Goal: Task Accomplishment & Management: Manage account settings

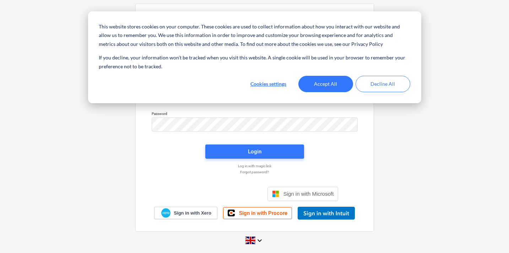
click at [190, 97] on div "This website stores cookies on your computer. These cookies are used to collect…" at bounding box center [254, 57] width 333 height 92
click at [315, 85] on button "Accept All" at bounding box center [325, 84] width 55 height 16
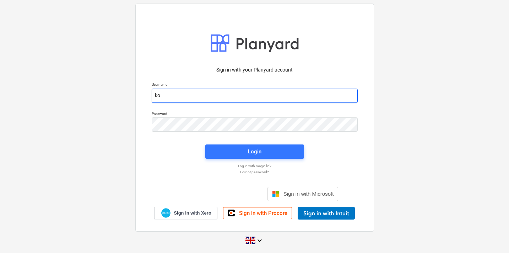
type input "k"
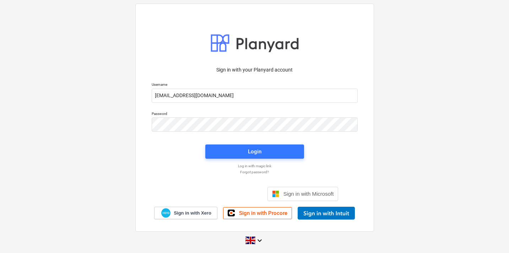
type input "[EMAIL_ADDRESS][DOMAIN_NAME]"
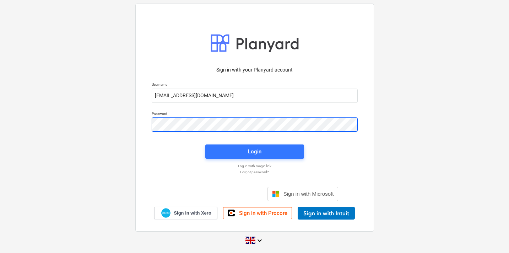
click at [126, 125] on div "Sign in with your Planyard account Username [PERSON_NAME][EMAIL_ADDRESS][DOMAIN…" at bounding box center [254, 126] width 509 height 256
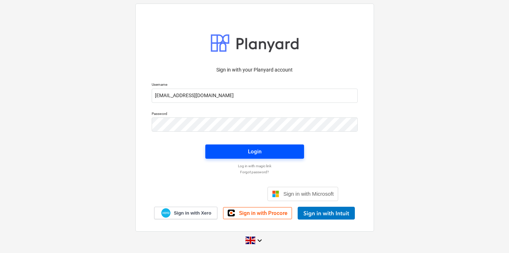
click at [238, 154] on span "Login" at bounding box center [255, 151] width 82 height 9
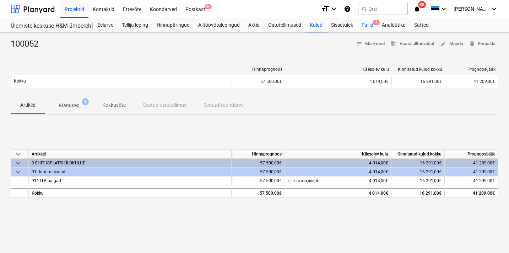
click at [368, 25] on div "Failid 1" at bounding box center [367, 25] width 20 height 14
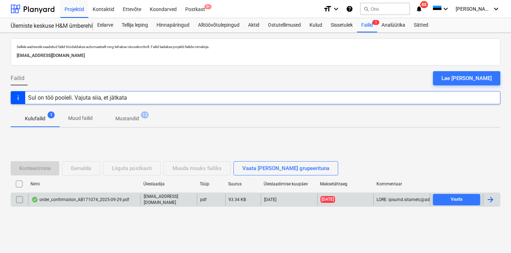
click at [76, 198] on div "order_confirmation_AB171074_2025-09-29.pdf" at bounding box center [80, 199] width 98 height 6
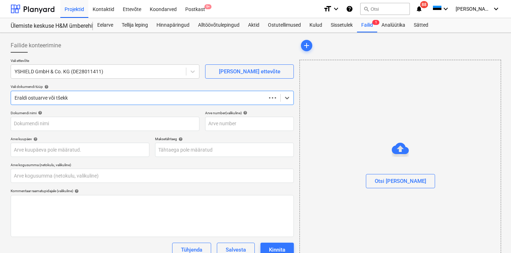
type input "0,00"
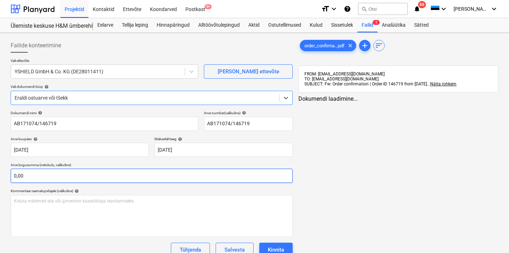
type input "AB171074/146719"
type input "[DATE]"
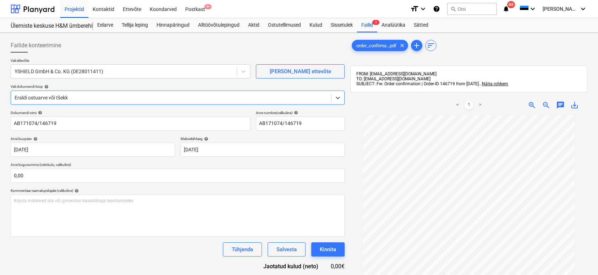
click at [139, 98] on div at bounding box center [171, 97] width 313 height 7
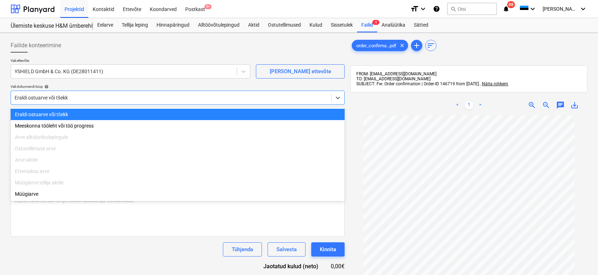
click at [146, 116] on div "Eraldi ostuarve või tšekk" at bounding box center [178, 114] width 334 height 11
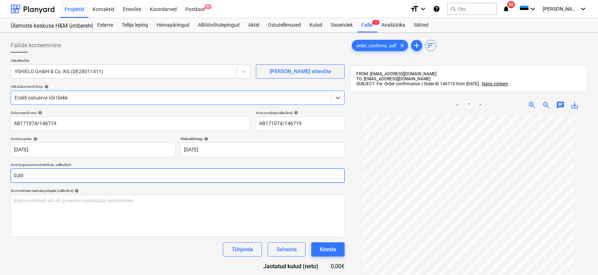
scroll to position [18, 0]
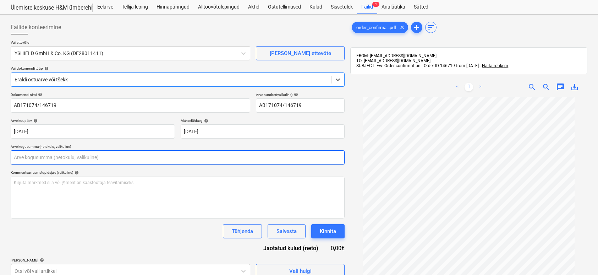
click at [58, 156] on input "text" at bounding box center [178, 157] width 334 height 14
click at [70, 158] on input "text" at bounding box center [178, 157] width 334 height 14
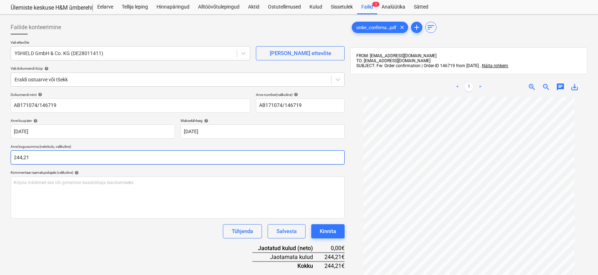
type input "244,21"
click at [112, 168] on div "Dokumendi nimi help AB171074/146719 Arve number (valikuline) help AB171074/1467…" at bounding box center [178, 194] width 334 height 204
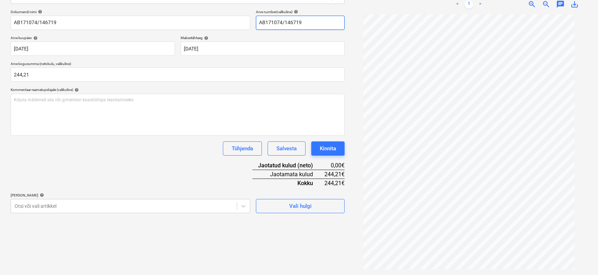
scroll to position [0, 0]
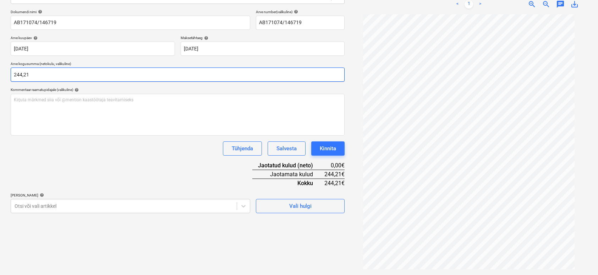
drag, startPoint x: 44, startPoint y: 73, endPoint x: 9, endPoint y: 73, distance: 35.5
click at [9, 73] on div "Failide konteerimine Vali ettevõte YSHIELD GmbH & Co. KG (DE28011411) [PERSON_N…" at bounding box center [178, 103] width 340 height 337
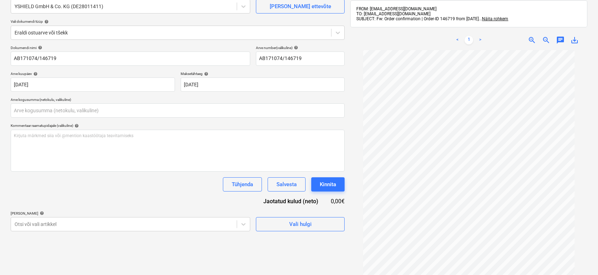
scroll to position [19, 0]
click at [284, 180] on div "Salvesta" at bounding box center [287, 184] width 20 height 9
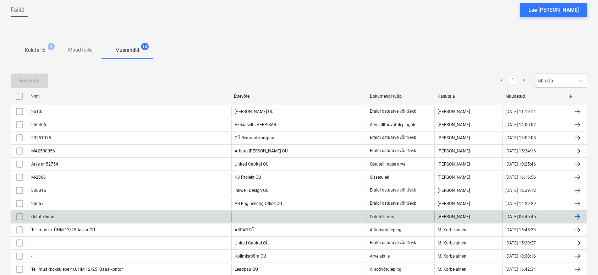
scroll to position [63, 0]
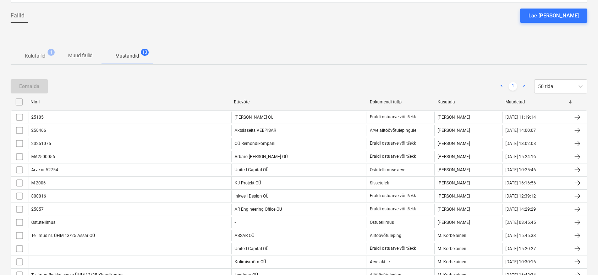
click at [121, 57] on p "Mustandid" at bounding box center [127, 55] width 24 height 7
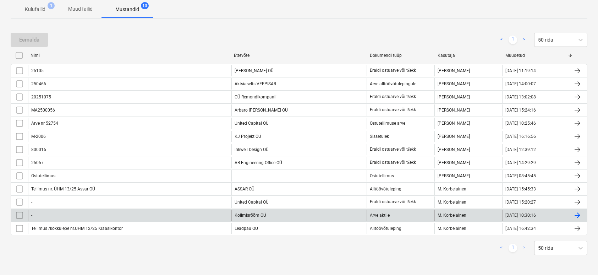
scroll to position [109, 0]
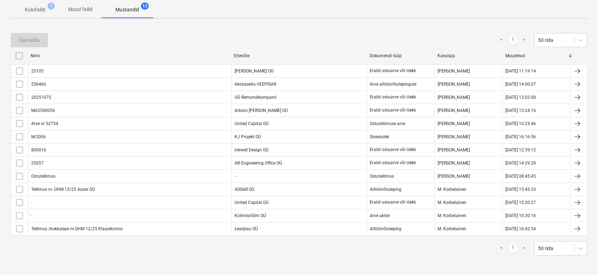
click at [511, 245] on link ">" at bounding box center [524, 248] width 9 height 9
click at [511, 249] on link ">" at bounding box center [524, 248] width 9 height 9
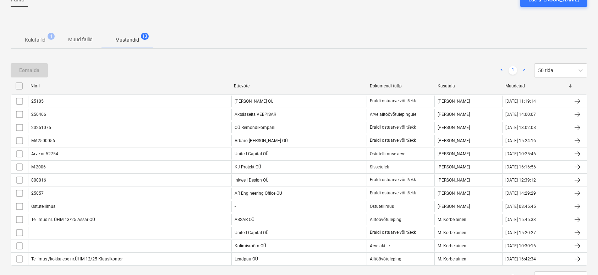
scroll to position [54, 0]
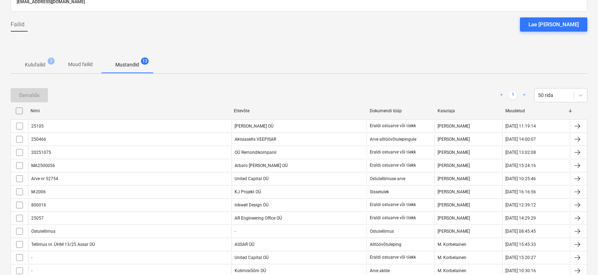
click at [38, 63] on p "Kulufailid" at bounding box center [35, 64] width 21 height 7
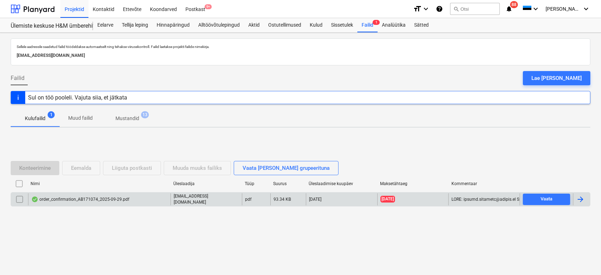
click at [92, 200] on div "order_confirmation_AB171074_2025-09-29.pdf" at bounding box center [80, 199] width 98 height 6
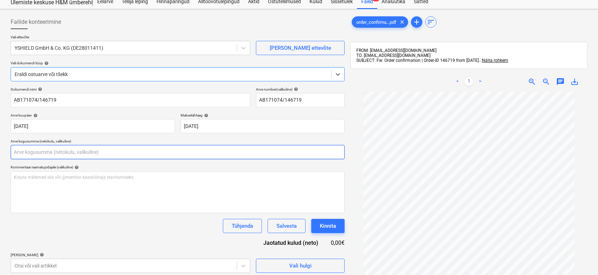
click at [48, 150] on input "text" at bounding box center [178, 152] width 334 height 14
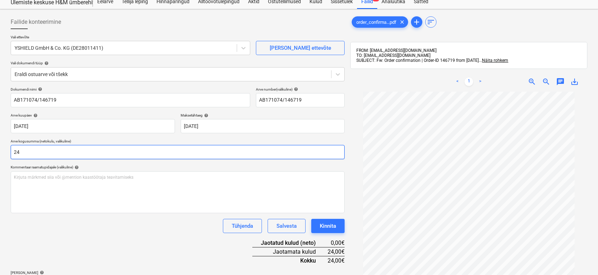
type input "2"
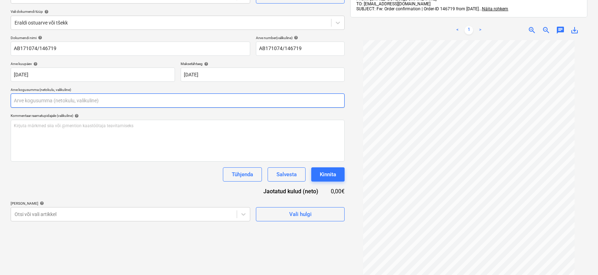
scroll to position [74, 0]
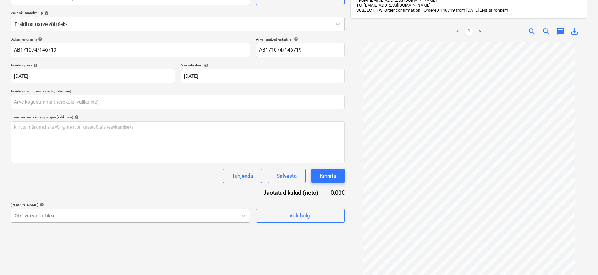
click at [61, 201] on body "Projektid Kontaktid Ettevõte Koondarved Postkast 9+ format_size keyboard_arrow_…" at bounding box center [299, 63] width 598 height 275
type input "0,00"
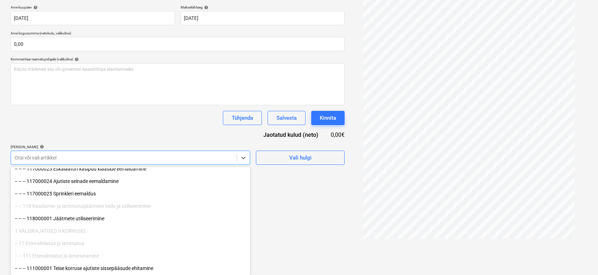
scroll to position [429, 0]
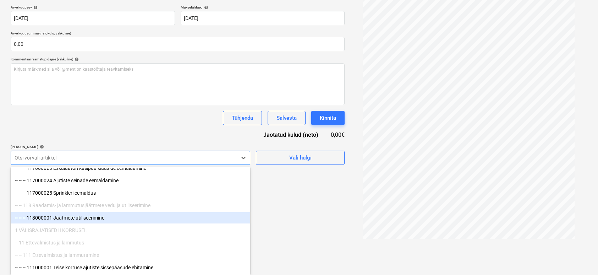
click at [320, 222] on div "Failide konteerimine Vali ettevõte YSHIELD GmbH & Co. KG (DE28011411) Lisa uus …" at bounding box center [178, 72] width 340 height 337
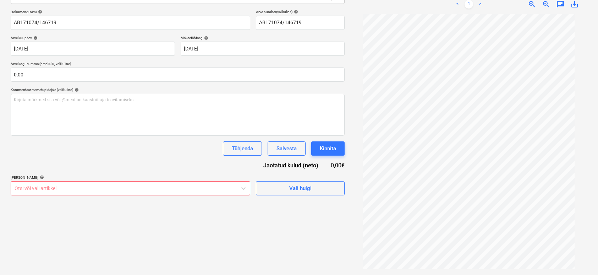
scroll to position [131, 0]
click at [201, 174] on body "Projektid Kontaktid Ettevõte Koondarved Postkast 9+ format_size keyboard_arrow_…" at bounding box center [299, 36] width 598 height 275
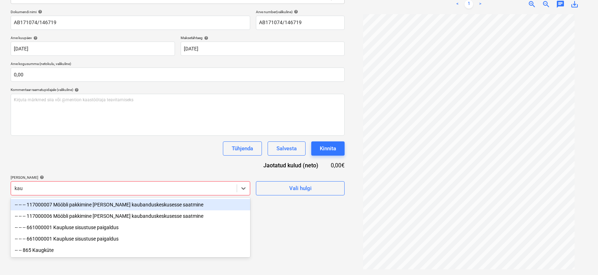
scroll to position [101, 0]
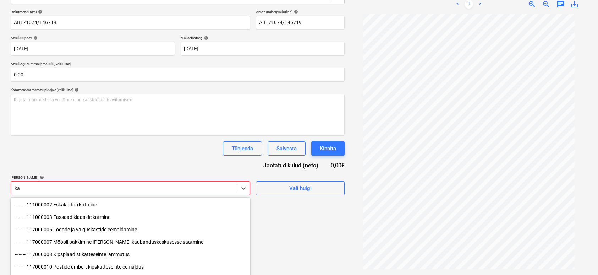
type input "k"
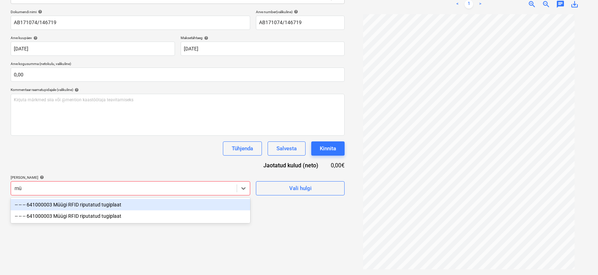
type input "m"
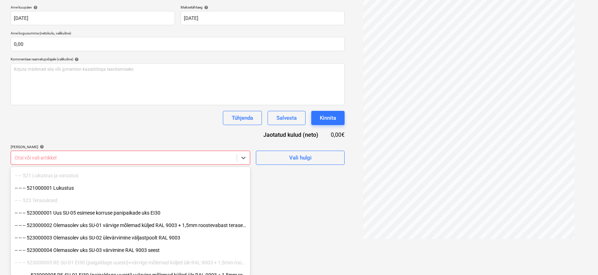
scroll to position [1258, 0]
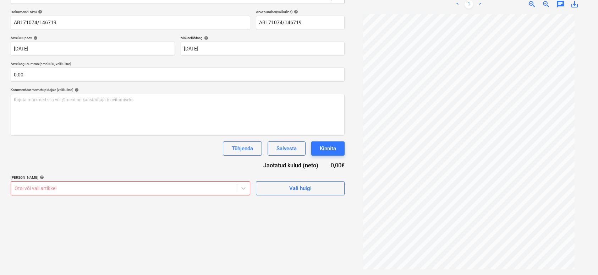
click at [333, 167] on div "Failide konteerimine Vali ettevõte YSHIELD GmbH & Co. KG (DE28011411) Lisa uus …" at bounding box center [178, 103] width 340 height 337
click at [141, 161] on div "Dokumendi nimi help AB171074/146719 Arve number (valikuline) help AB171074/1467…" at bounding box center [178, 103] width 334 height 186
click at [114, 174] on body "Projektid Kontaktid Ettevõte Koondarved Postkast 9+ format_size keyboard_arrow_…" at bounding box center [299, 36] width 598 height 275
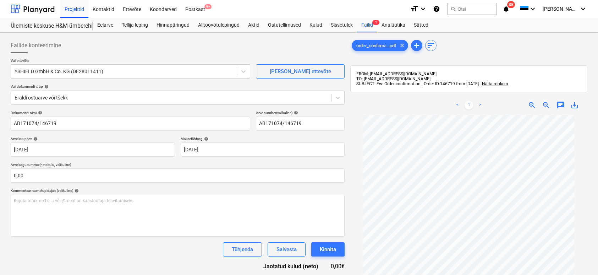
scroll to position [0, 0]
click at [193, 248] on div "Tühjenda Salvesta Kinnita" at bounding box center [178, 249] width 334 height 14
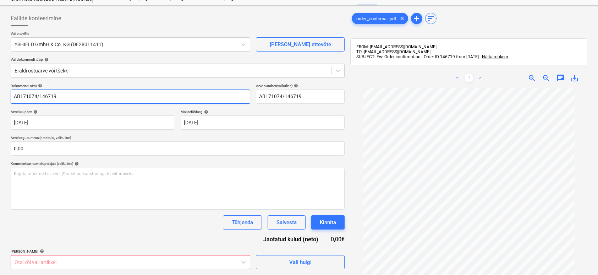
scroll to position [26, 0]
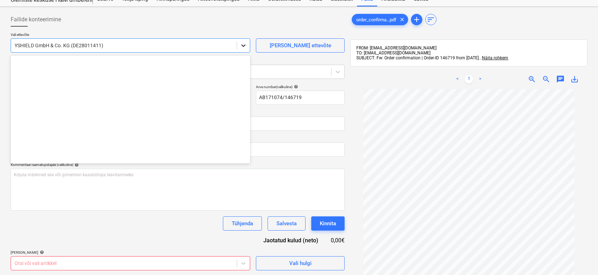
click at [245, 46] on icon at bounding box center [243, 45] width 7 height 7
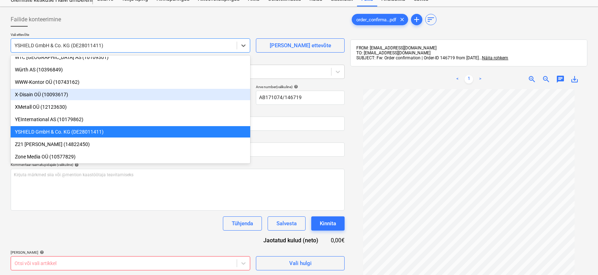
click at [287, 32] on div "Lisa uus ettevõte" at bounding box center [300, 42] width 89 height 20
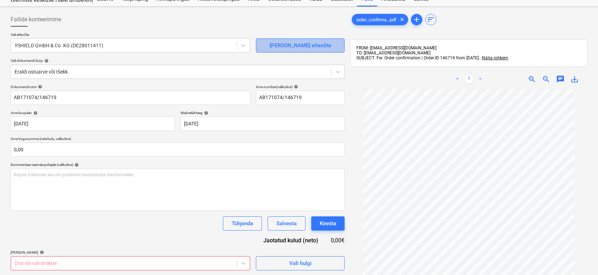
click at [288, 44] on div "Lisa uus ettevõte" at bounding box center [300, 45] width 61 height 9
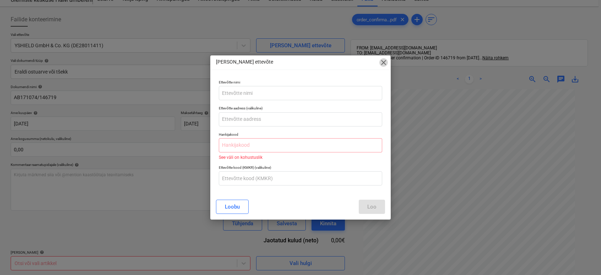
click at [384, 63] on span "close" at bounding box center [383, 62] width 9 height 9
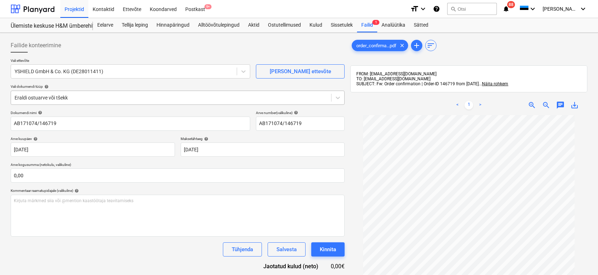
scroll to position [0, 0]
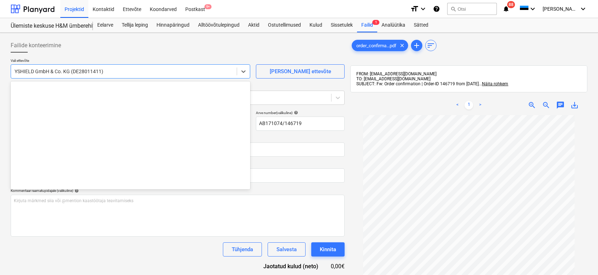
click at [152, 71] on div at bounding box center [124, 71] width 219 height 7
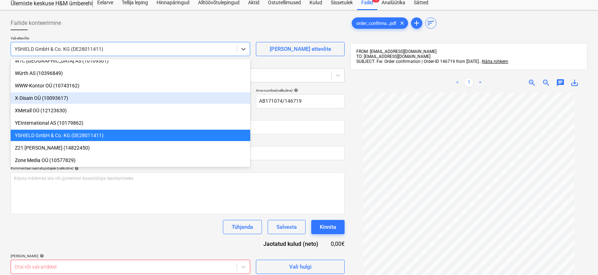
scroll to position [25452, 0]
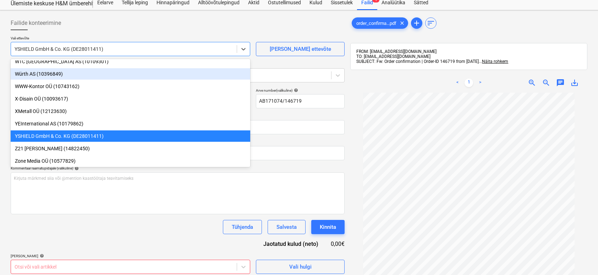
click at [283, 64] on div "Vali dokumendi tüüp help" at bounding box center [178, 64] width 334 height 5
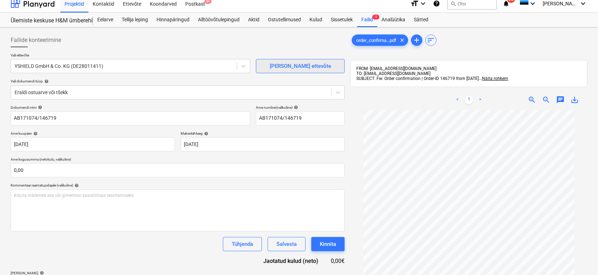
scroll to position [0, 0]
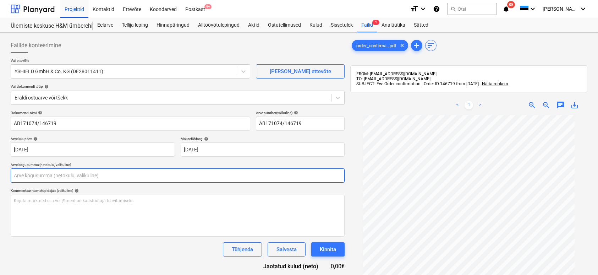
click at [25, 172] on input "text" at bounding box center [178, 175] width 334 height 14
type input "244,21"
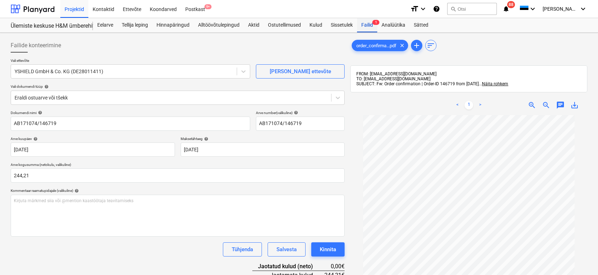
click at [369, 25] on div "Failid 1" at bounding box center [367, 25] width 20 height 14
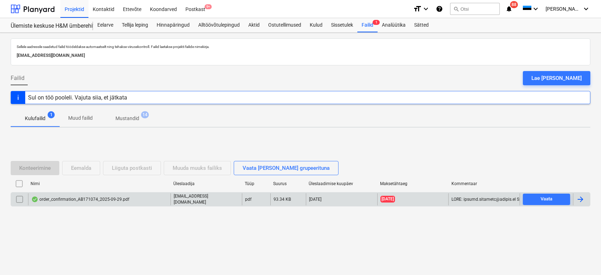
click at [101, 201] on div "order_confirmation_AB171074_2025-09-29.pdf" at bounding box center [80, 199] width 98 height 6
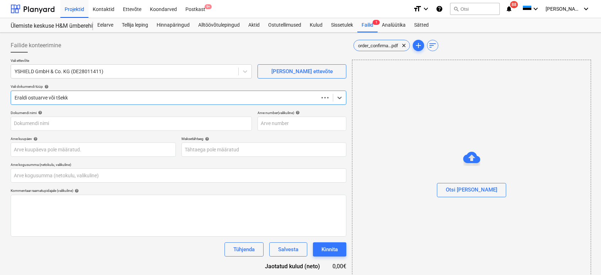
type input "AB171074/146719"
type input "29 Sep 2025"
type input "0,00"
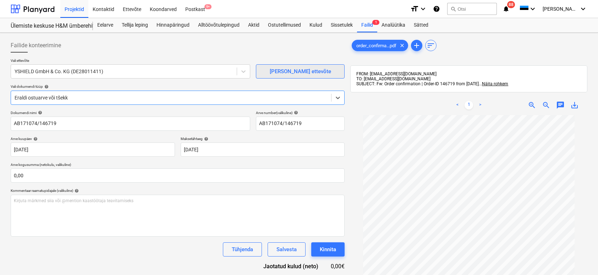
click at [292, 73] on div "Lisa uus ettevõte" at bounding box center [300, 71] width 61 height 9
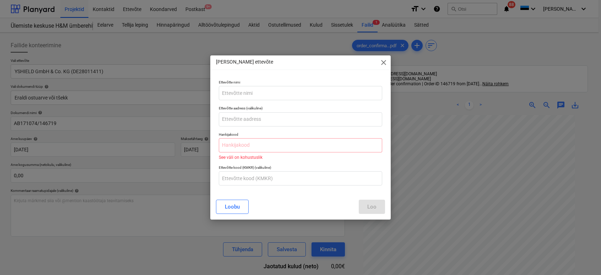
click at [383, 63] on span "close" at bounding box center [383, 62] width 9 height 9
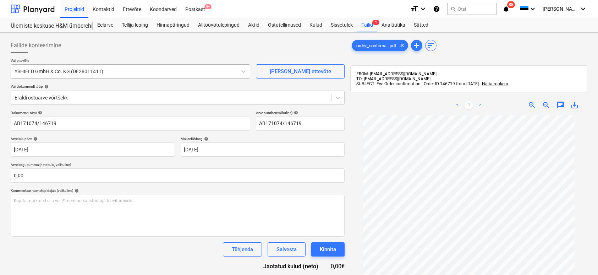
click at [170, 73] on div at bounding box center [124, 71] width 219 height 7
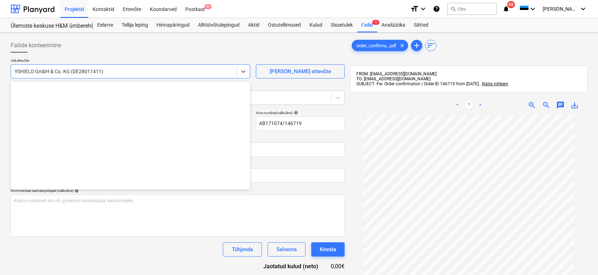
scroll to position [25453, 0]
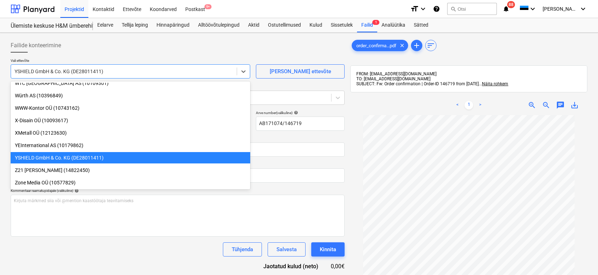
click at [141, 157] on div "YSHIELD GmbH & Co. KG (DE28011411)" at bounding box center [131, 157] width 240 height 11
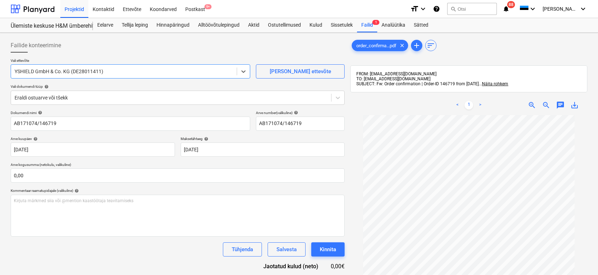
scroll to position [0, 0]
click at [143, 70] on div at bounding box center [124, 71] width 219 height 7
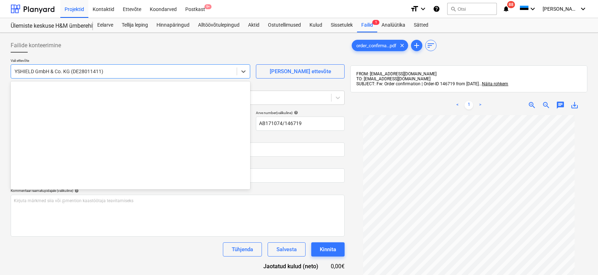
scroll to position [25453, 0]
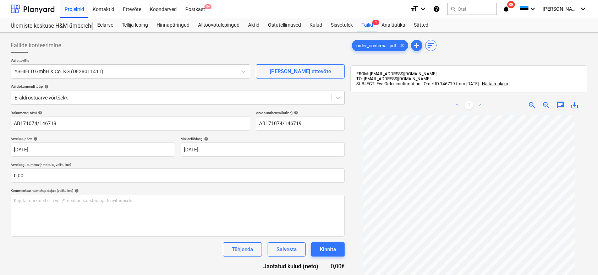
click at [224, 53] on div at bounding box center [178, 56] width 334 height 6
click at [197, 10] on div "Postkast 9+" at bounding box center [195, 9] width 28 height 18
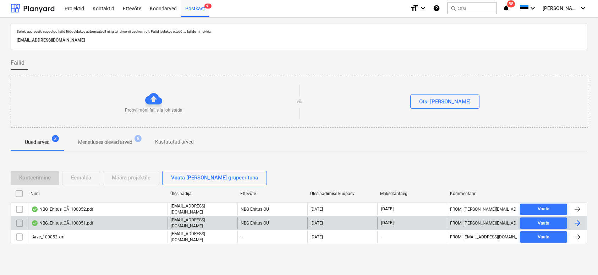
scroll to position [0, 0]
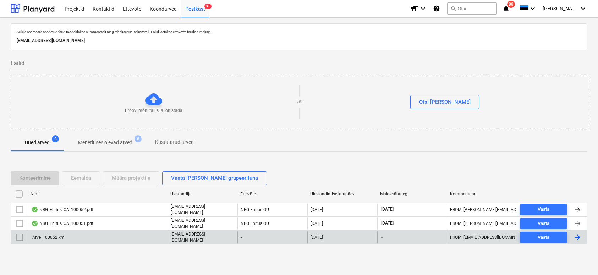
click at [110, 234] on div "Arve_100052.xml" at bounding box center [98, 237] width 140 height 12
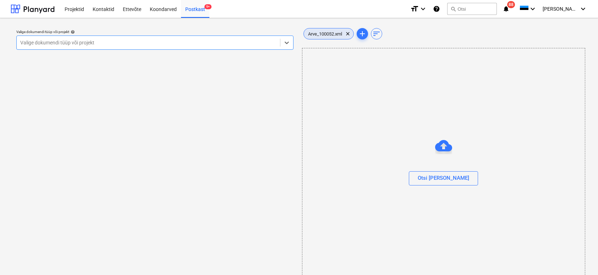
click at [332, 34] on span "Arve_100052.xml" at bounding box center [325, 33] width 43 height 5
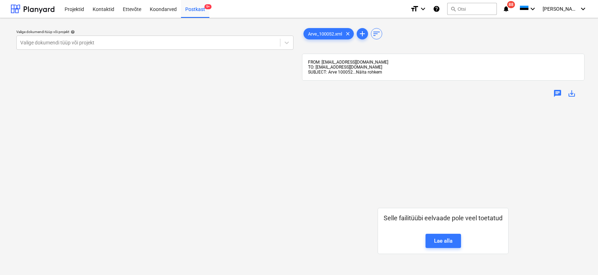
click at [368, 71] on span "Näita rohkem" at bounding box center [369, 72] width 26 height 5
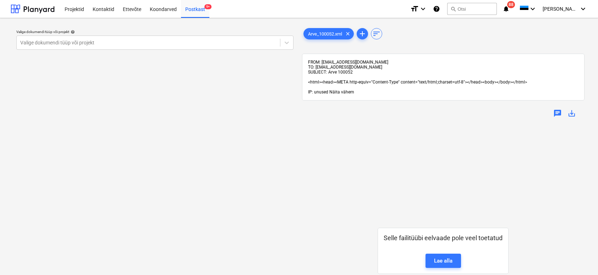
click at [341, 92] on span "Näita vähem" at bounding box center [342, 92] width 25 height 5
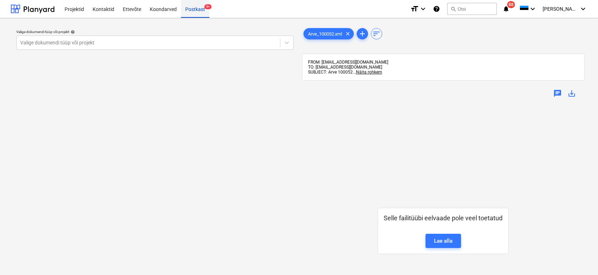
click at [196, 10] on div "Postkast 9+" at bounding box center [195, 9] width 28 height 18
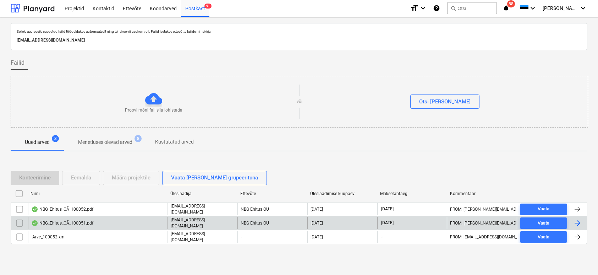
scroll to position [0, 0]
click at [95, 223] on div "NBG_Ehitus_OÃ_100051.pdf" at bounding box center [98, 223] width 140 height 12
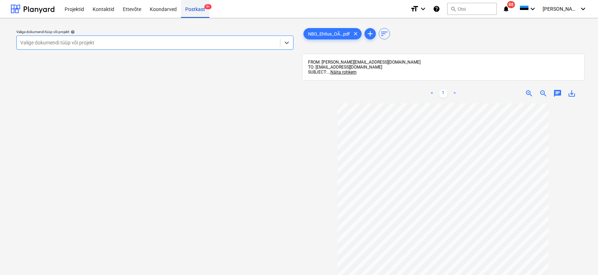
click at [200, 9] on div "Postkast 9+" at bounding box center [195, 9] width 28 height 18
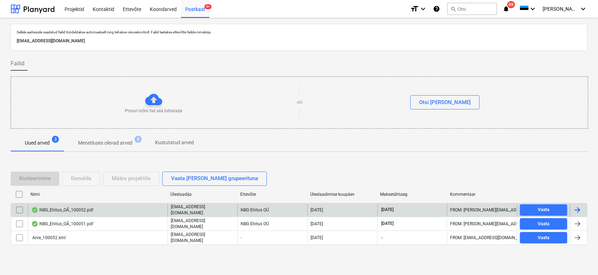
click at [69, 208] on div "NBG_Ehitus_OÃ_100052.pdf" at bounding box center [62, 210] width 62 height 6
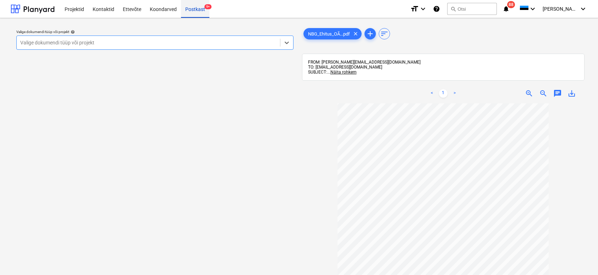
click at [190, 9] on div "Postkast 9+" at bounding box center [195, 9] width 28 height 18
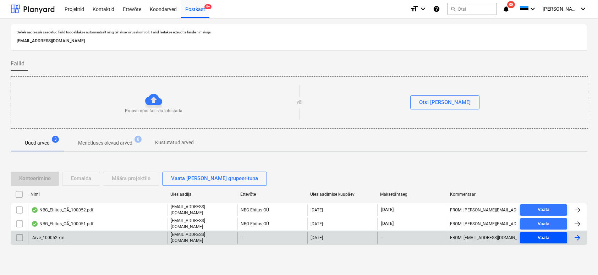
click at [511, 237] on div "Vaata" at bounding box center [544, 238] width 12 height 8
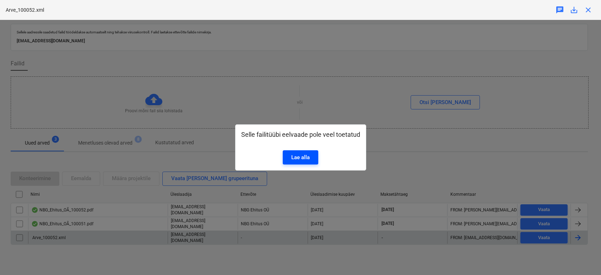
click at [303, 157] on div "Lae alla" at bounding box center [300, 157] width 18 height 9
click at [449, 159] on div "Selle failitüübi eelvaade pole veel toetatud Lae alla" at bounding box center [300, 147] width 601 height 255
click at [61, 211] on div "Selle failitüübi eelvaade pole veel toetatud Lae alla" at bounding box center [300, 147] width 601 height 255
click at [397, 161] on div "Selle failitüübi eelvaade pole veel toetatud Lae alla" at bounding box center [300, 147] width 601 height 255
click at [307, 75] on div "Selle failitüübi eelvaade pole veel toetatud Lae alla" at bounding box center [300, 147] width 601 height 255
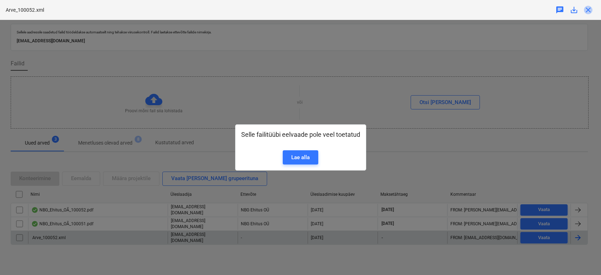
click at [511, 9] on span "close" at bounding box center [588, 10] width 9 height 9
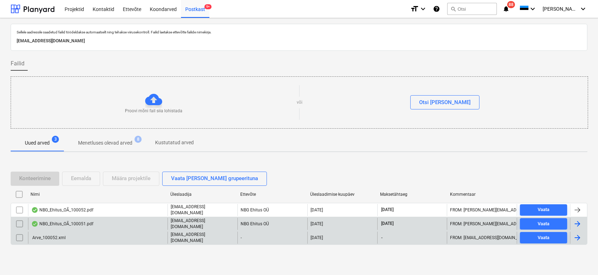
click at [78, 224] on div "NBG_Ehitus_OÃ_100051.pdf" at bounding box center [62, 224] width 62 height 6
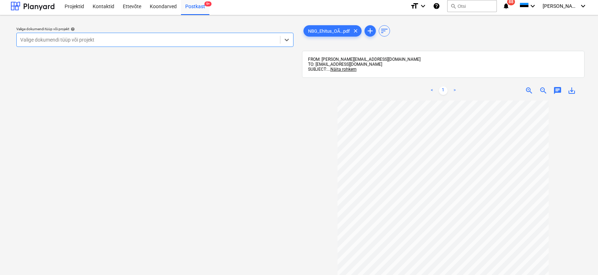
scroll to position [5, 0]
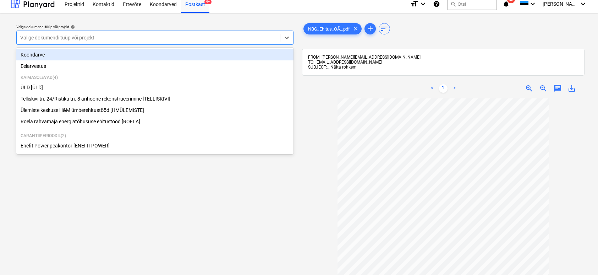
click at [210, 44] on div "Valige dokumendi tüüp või projekt" at bounding box center [154, 38] width 277 height 14
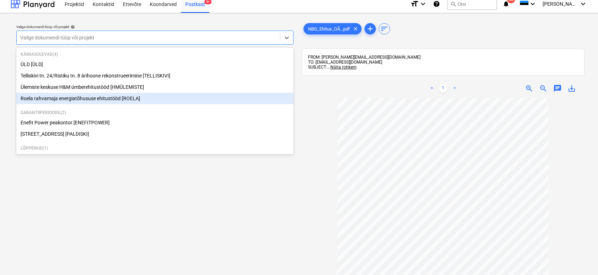
scroll to position [31, 0]
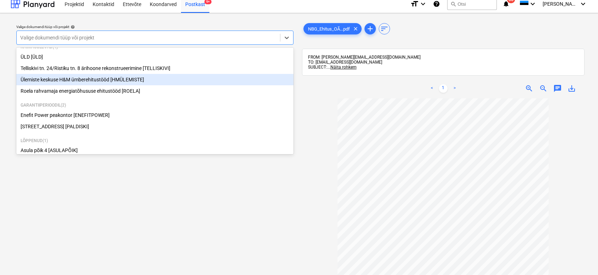
click at [139, 80] on div "Ülemiste keskuse H&M ümberehitustööd [HMÜLEMISTE]" at bounding box center [154, 79] width 277 height 11
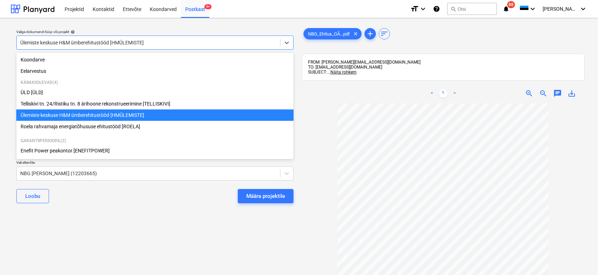
click at [164, 42] on div at bounding box center [148, 42] width 256 height 7
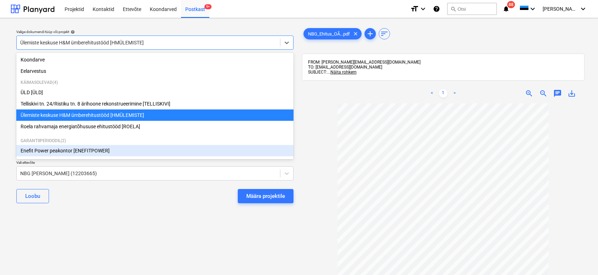
click at [142, 224] on div "Valige dokumendi tüüp või projekt help option Ülemiste keskuse H&M ümberehitust…" at bounding box center [155, 192] width 289 height 337
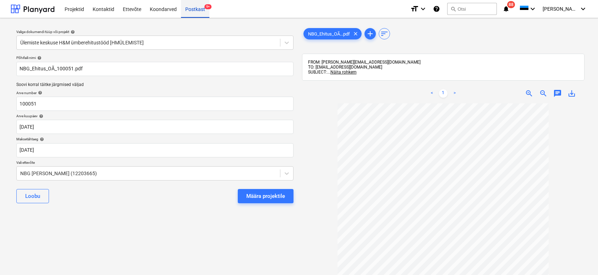
click at [197, 14] on div "Postkast 9+" at bounding box center [195, 9] width 28 height 18
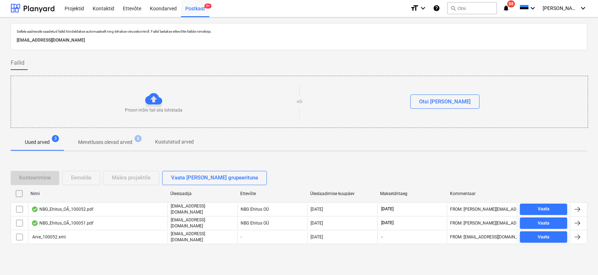
scroll to position [0, 0]
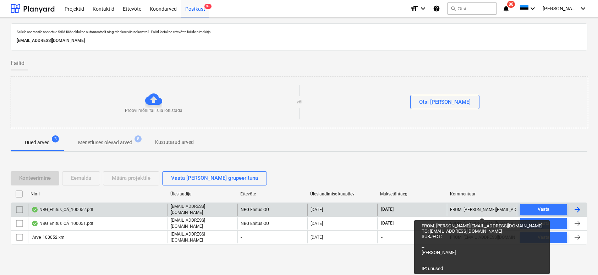
click at [73, 208] on div "NBG_Ehitus_OÃ_100052.pdf" at bounding box center [62, 210] width 62 height 6
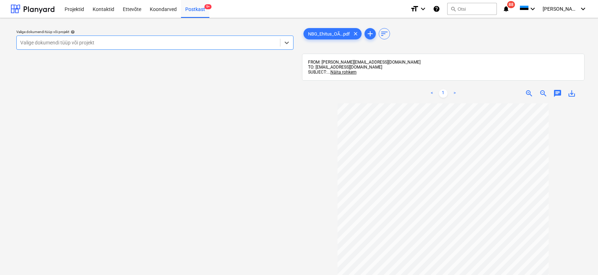
click at [139, 42] on div at bounding box center [148, 42] width 256 height 7
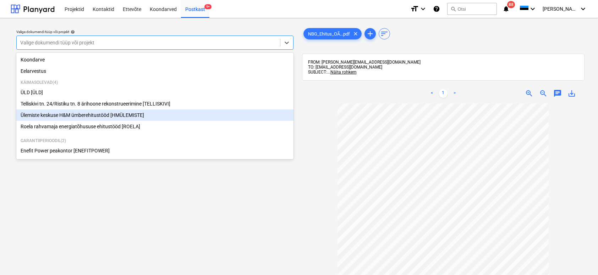
click at [98, 116] on div "Ülemiste keskuse H&M ümberehitustööd [HMÜLEMISTE]" at bounding box center [154, 114] width 277 height 11
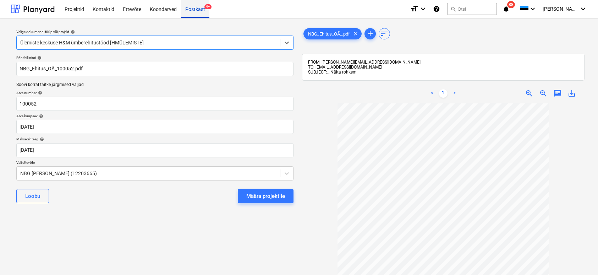
click at [198, 11] on div "Postkast 9+" at bounding box center [195, 9] width 28 height 18
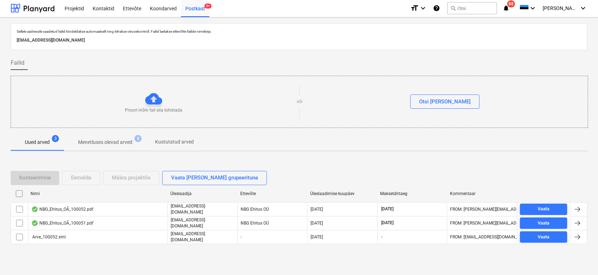
scroll to position [0, 0]
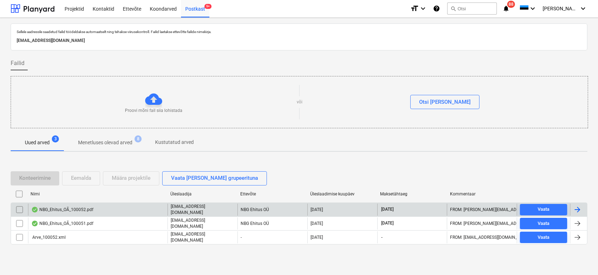
click at [20, 211] on input "checkbox" at bounding box center [19, 209] width 11 height 11
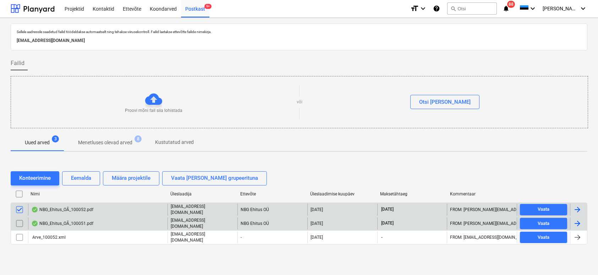
click at [22, 224] on input "checkbox" at bounding box center [19, 223] width 11 height 11
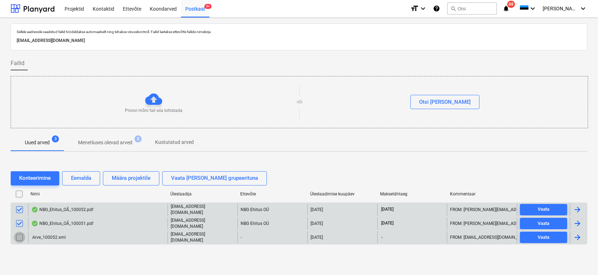
click at [20, 236] on input "checkbox" at bounding box center [19, 237] width 11 height 11
click at [87, 182] on div "Eemalda" at bounding box center [81, 177] width 20 height 9
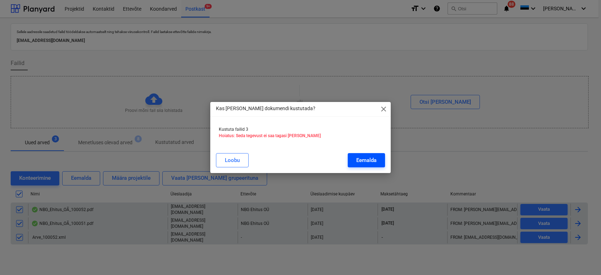
click at [356, 158] on div "Eemalda" at bounding box center [366, 160] width 20 height 9
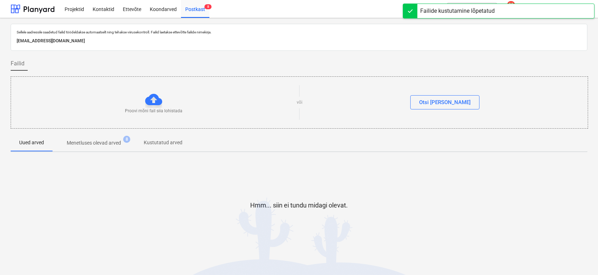
scroll to position [0, 0]
click at [99, 144] on p "Menetluses olevad arved" at bounding box center [94, 142] width 54 height 7
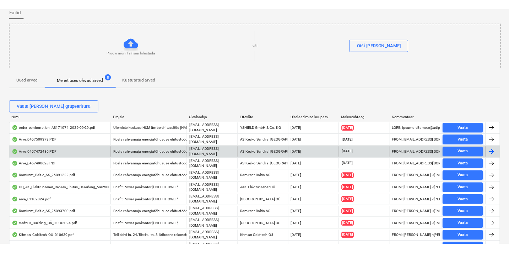
scroll to position [59, 0]
